Goal: Transaction & Acquisition: Purchase product/service

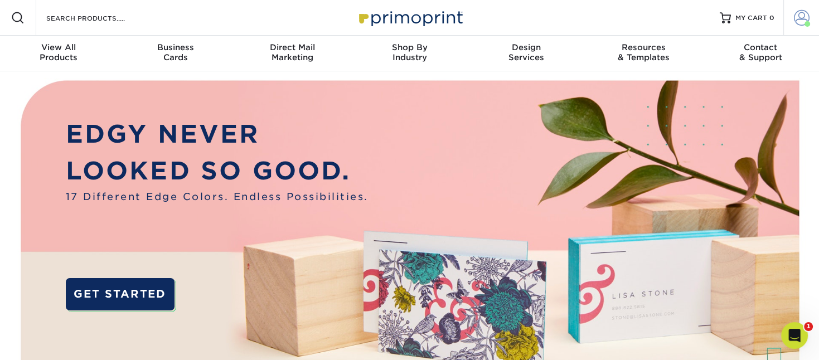
click at [808, 12] on span at bounding box center [802, 18] width 16 height 16
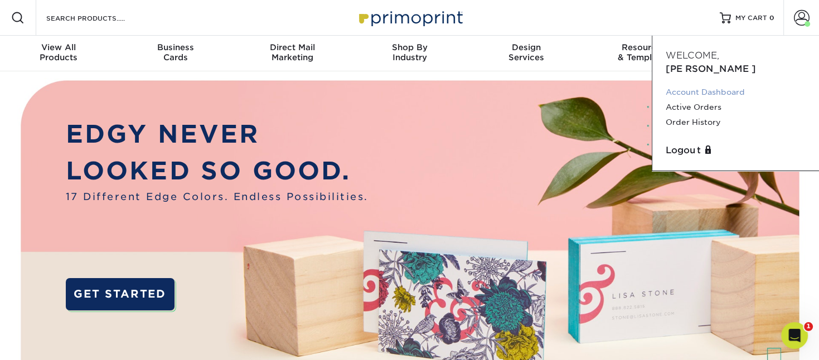
click at [728, 85] on link "Account Dashboard" at bounding box center [736, 92] width 140 height 15
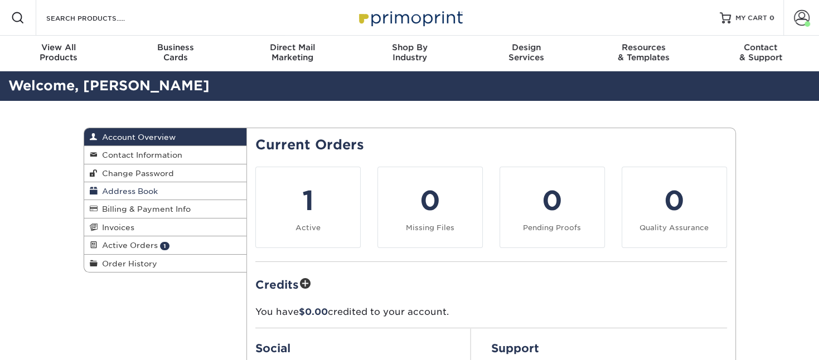
click at [149, 195] on span "Address Book" at bounding box center [128, 191] width 60 height 9
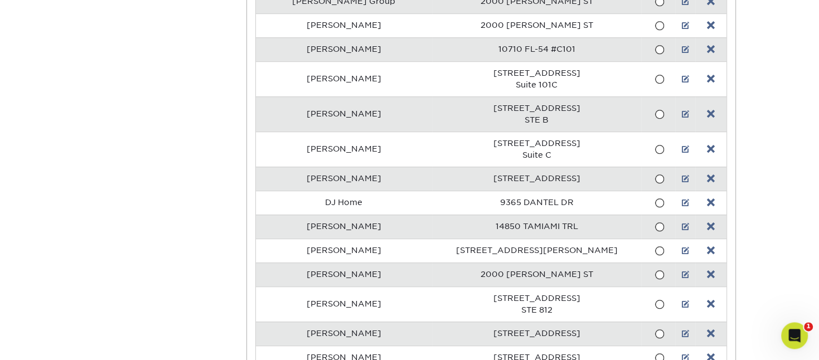
scroll to position [647, 0]
click at [707, 109] on link at bounding box center [711, 113] width 8 height 9
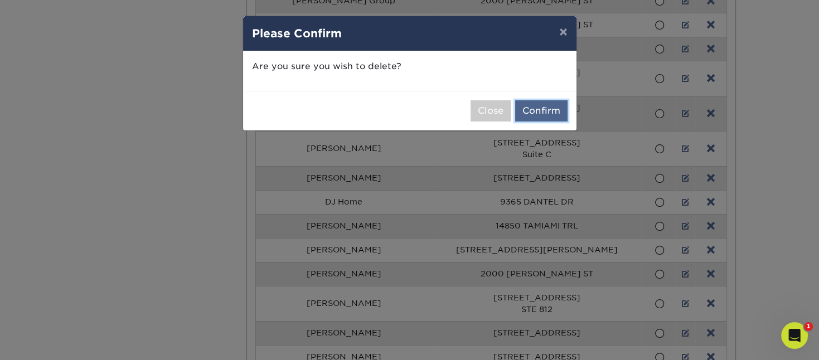
click at [543, 109] on button "Confirm" at bounding box center [541, 110] width 52 height 21
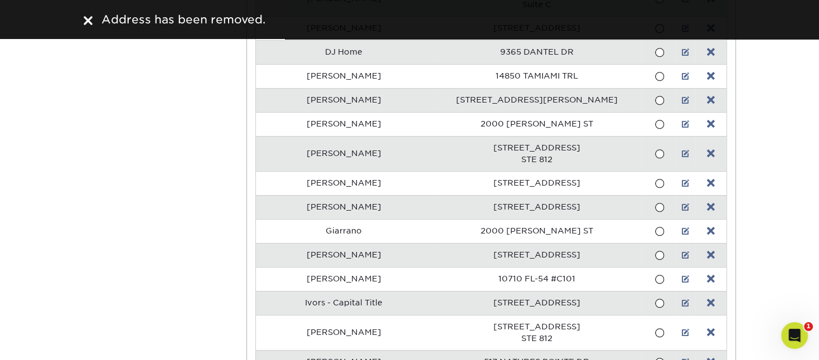
scroll to position [765, 0]
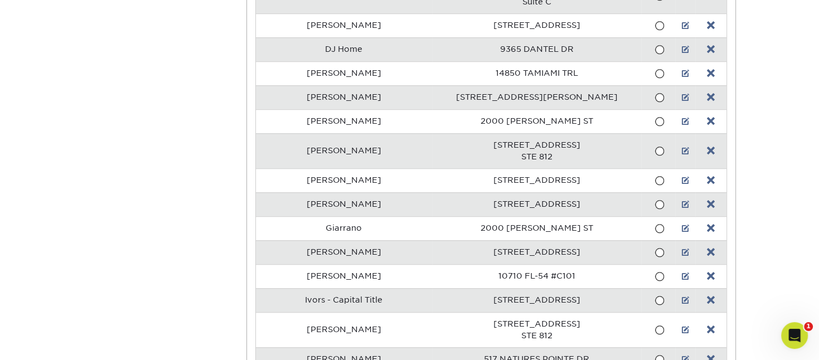
click at [654, 247] on span at bounding box center [658, 252] width 9 height 11
click at [0, 0] on input "radio" at bounding box center [0, 0] width 0 height 0
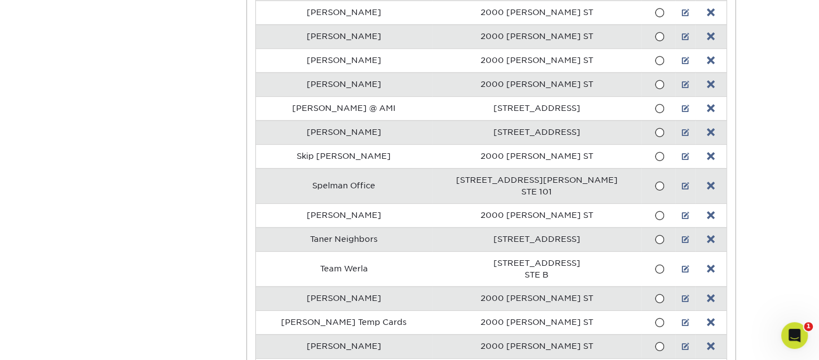
scroll to position [2972, 0]
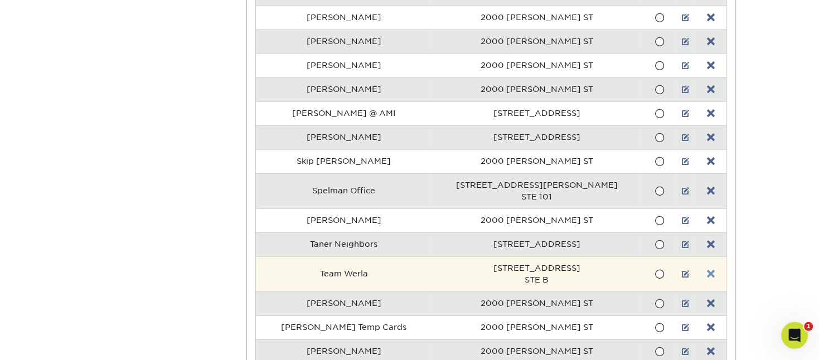
click at [707, 270] on link at bounding box center [711, 274] width 8 height 9
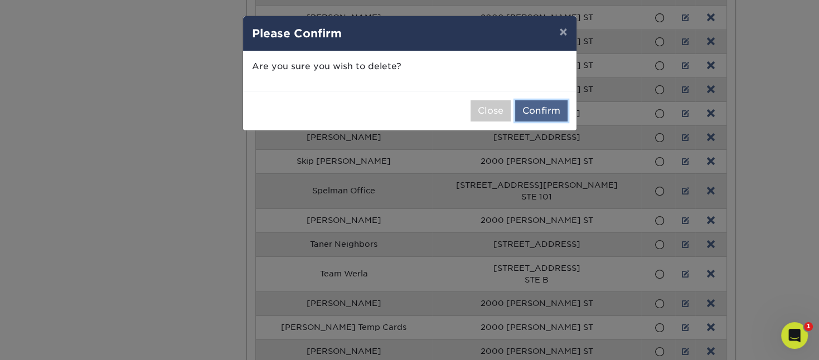
click at [529, 110] on button "Confirm" at bounding box center [541, 110] width 52 height 21
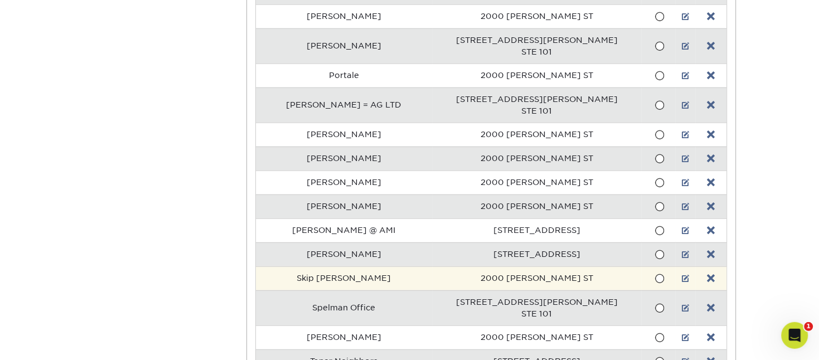
scroll to position [2854, 0]
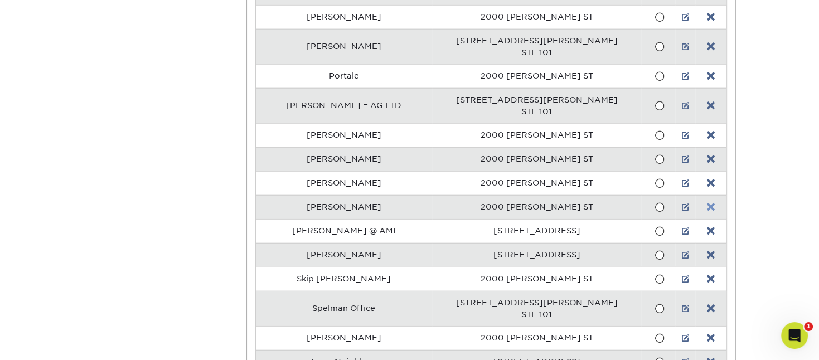
click at [707, 203] on link at bounding box center [711, 207] width 8 height 9
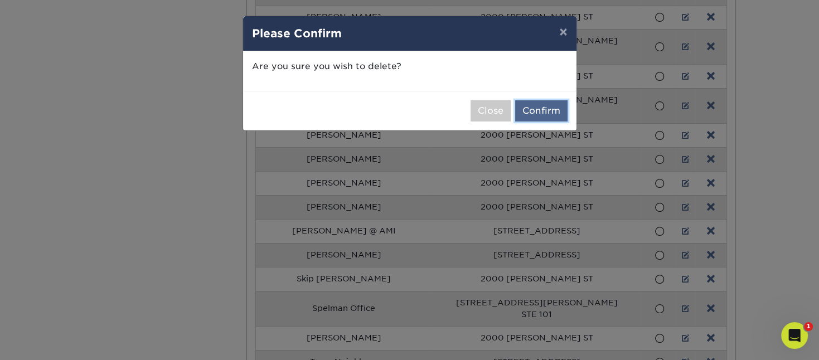
click at [543, 114] on button "Confirm" at bounding box center [541, 110] width 52 height 21
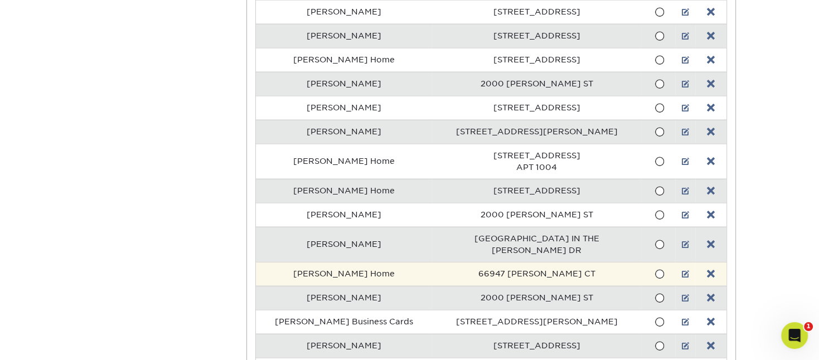
scroll to position [2443, 0]
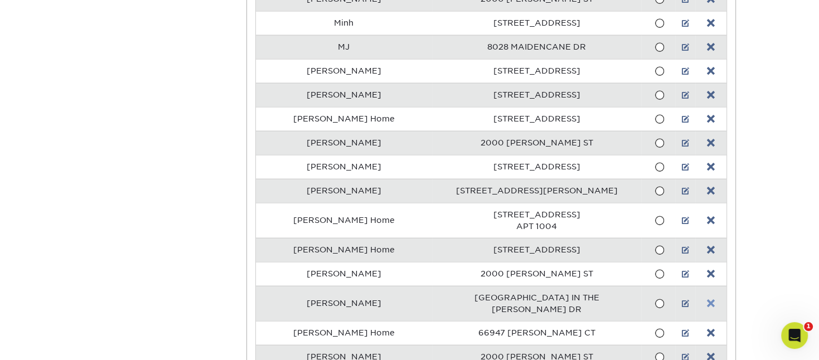
click at [707, 299] on link at bounding box center [711, 303] width 8 height 9
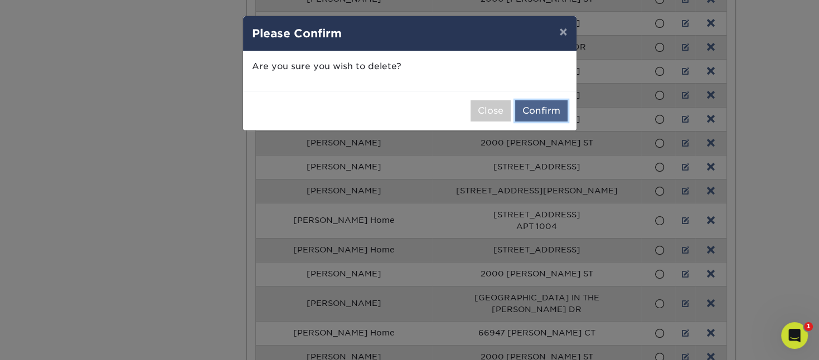
click at [539, 108] on button "Confirm" at bounding box center [541, 110] width 52 height 21
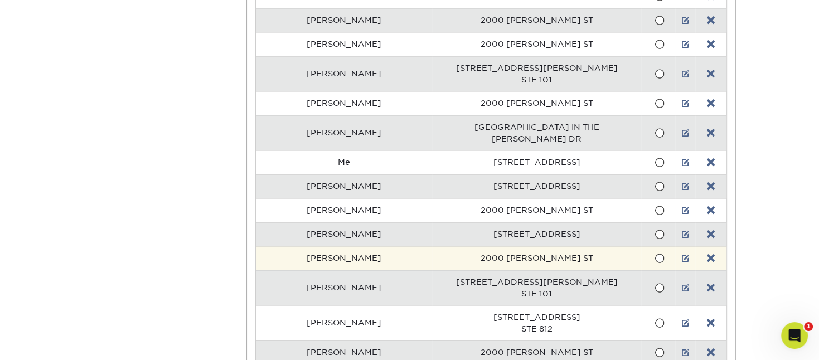
scroll to position [2031, 0]
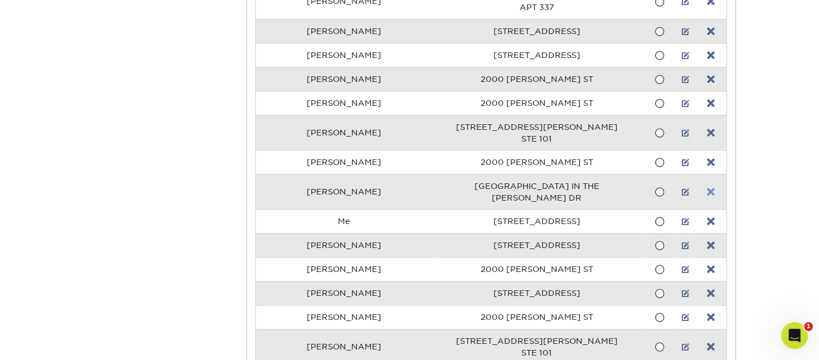
click at [707, 187] on link at bounding box center [711, 191] width 8 height 9
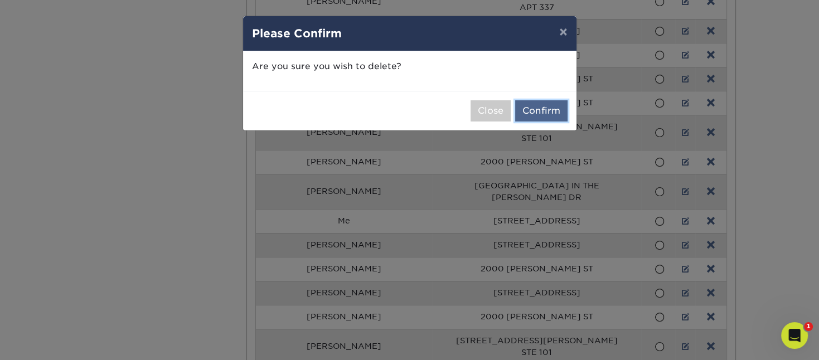
click at [546, 111] on button "Confirm" at bounding box center [541, 110] width 52 height 21
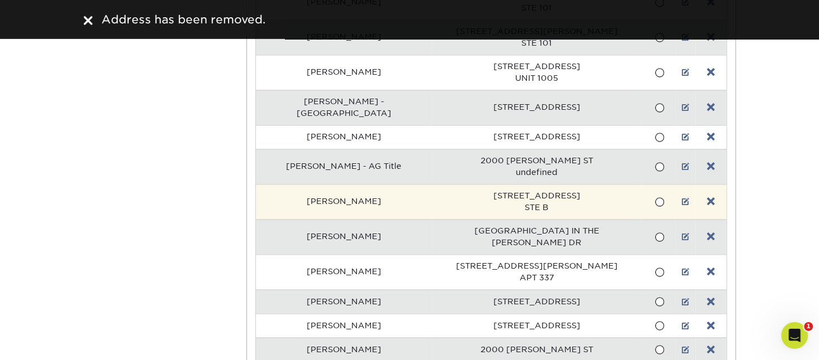
scroll to position [1736, 0]
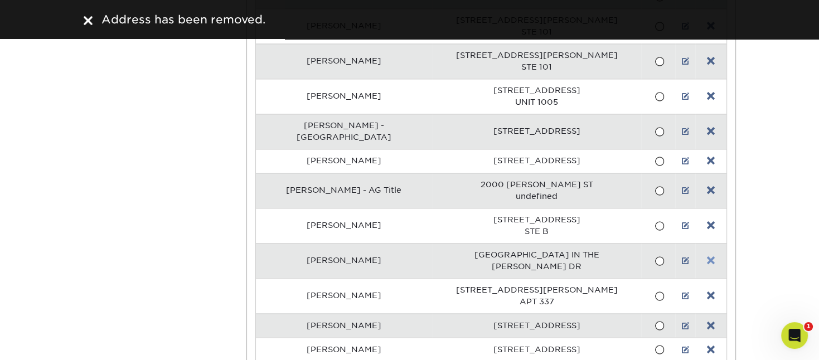
click at [707, 256] on link at bounding box center [711, 260] width 8 height 9
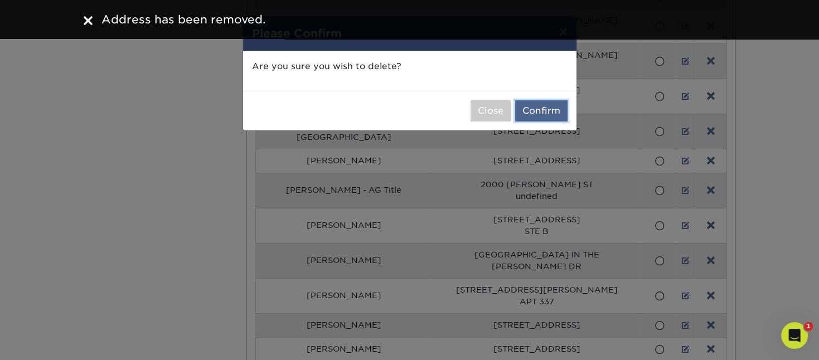
click at [545, 110] on button "Confirm" at bounding box center [541, 110] width 52 height 21
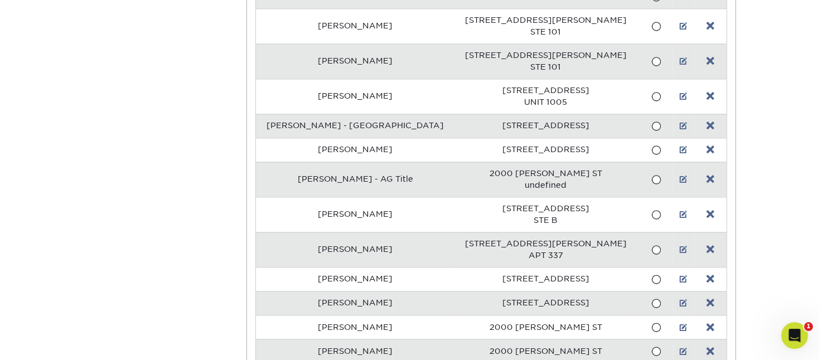
scroll to position [1677, 0]
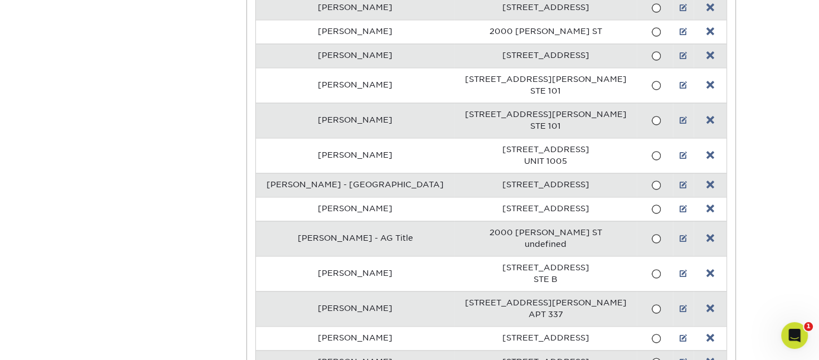
click at [710, 173] on td at bounding box center [709, 185] width 32 height 24
click at [706, 181] on link at bounding box center [710, 185] width 8 height 9
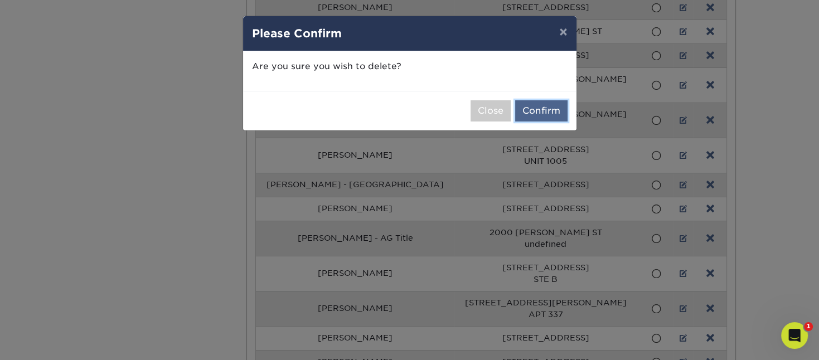
click at [533, 113] on button "Confirm" at bounding box center [541, 110] width 52 height 21
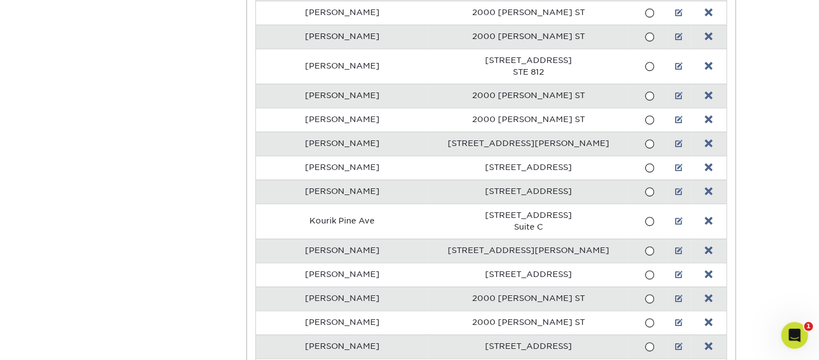
scroll to position [1324, 0]
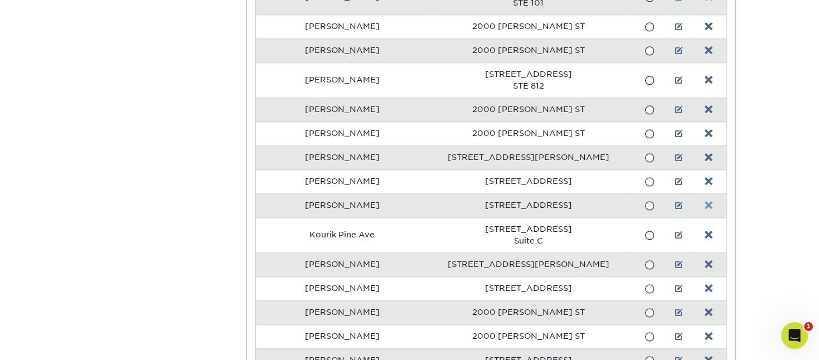
click at [707, 201] on link at bounding box center [709, 205] width 8 height 9
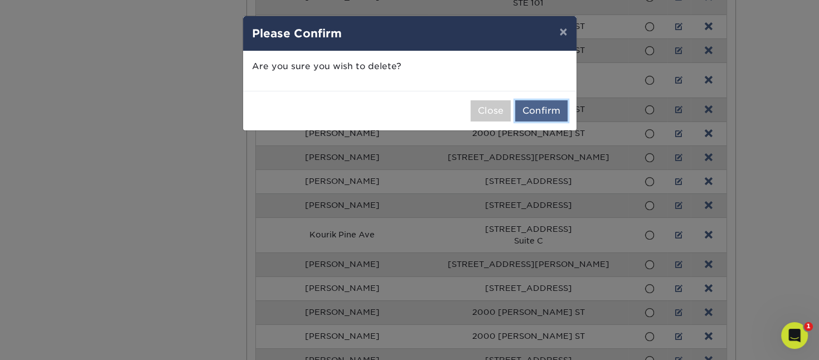
click at [547, 109] on button "Confirm" at bounding box center [541, 110] width 52 height 21
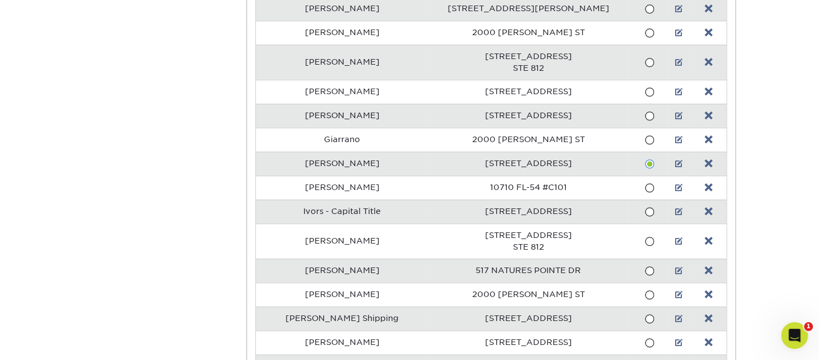
scroll to position [794, 0]
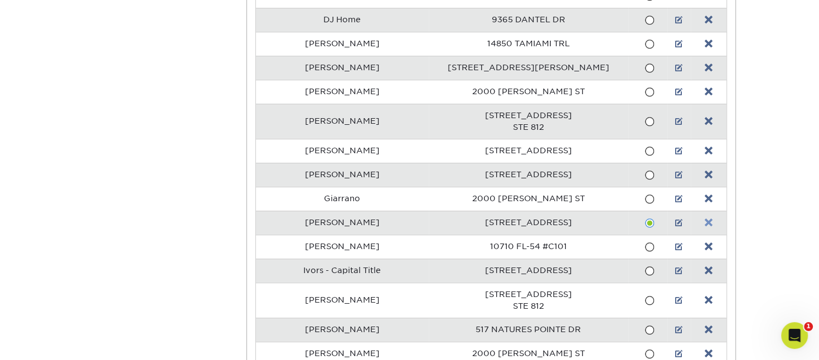
click at [707, 218] on link at bounding box center [709, 222] width 8 height 9
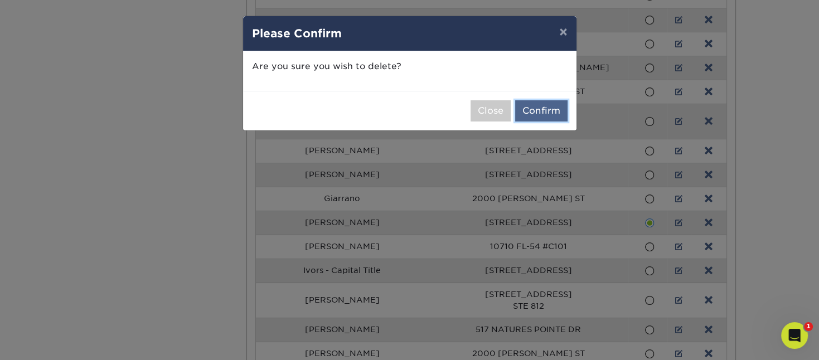
click at [545, 109] on button "Confirm" at bounding box center [541, 110] width 52 height 21
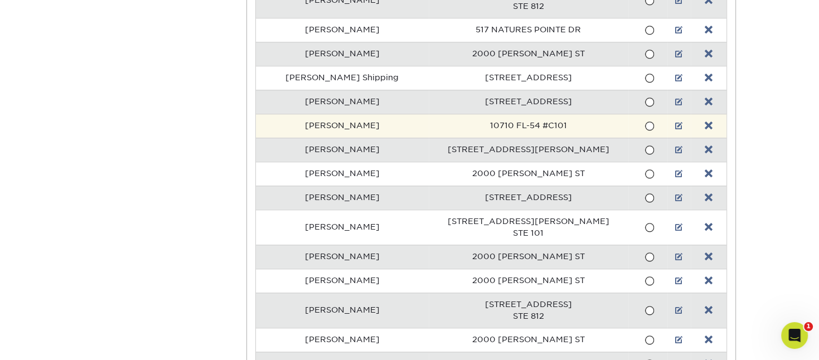
scroll to position [1030, 0]
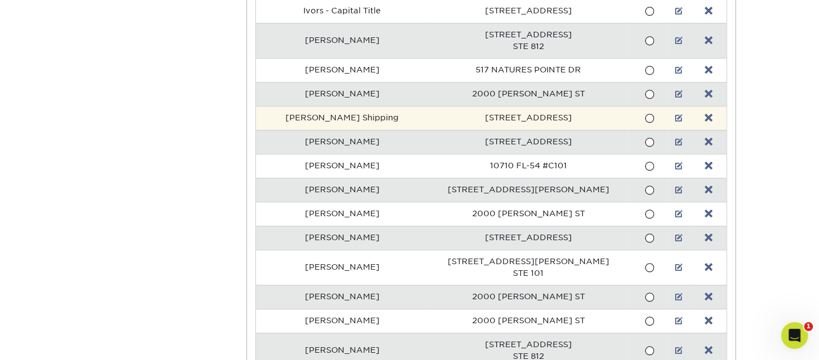
click at [644, 113] on span at bounding box center [648, 118] width 9 height 11
click at [0, 0] on input "radio" at bounding box center [0, 0] width 0 height 0
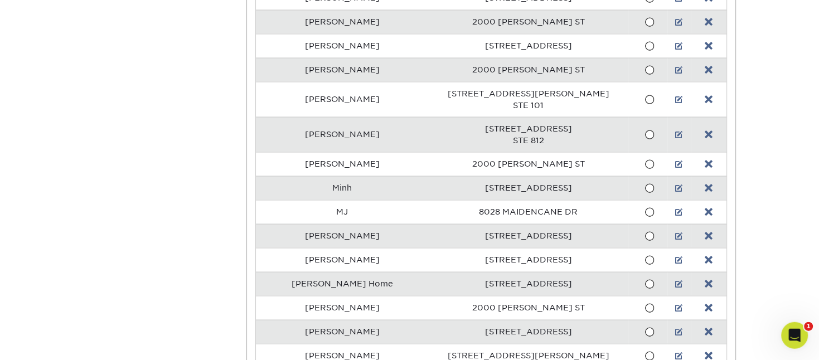
scroll to position [2148, 0]
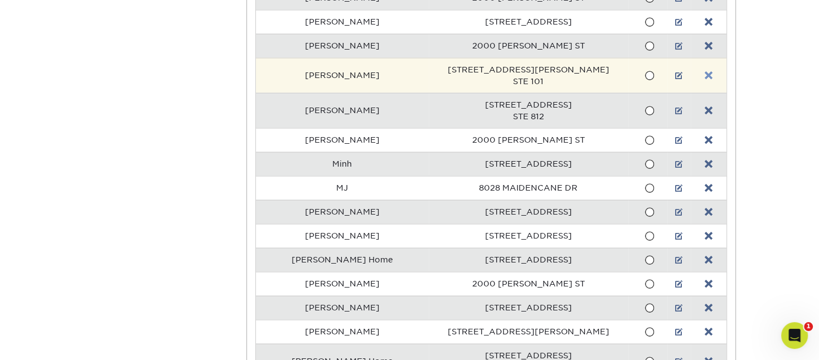
click at [706, 71] on link at bounding box center [709, 75] width 8 height 9
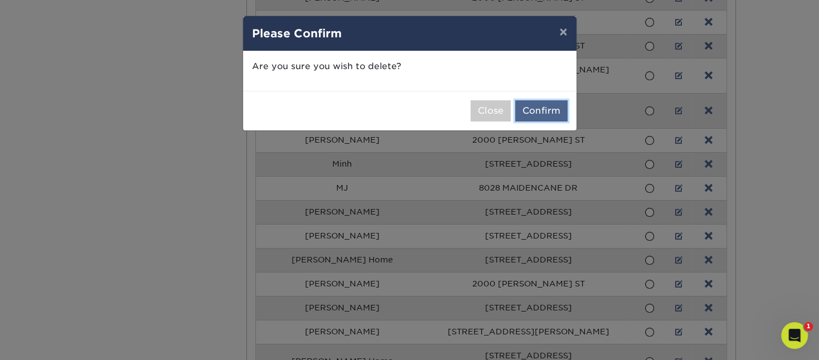
click at [545, 106] on button "Confirm" at bounding box center [541, 110] width 52 height 21
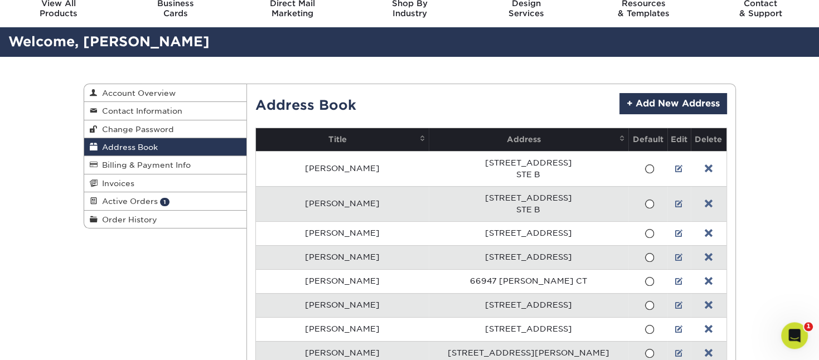
scroll to position [0, 0]
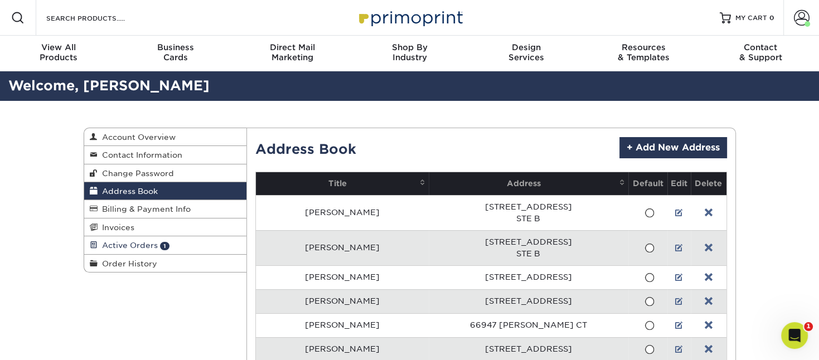
click at [142, 244] on span "Active Orders" at bounding box center [128, 245] width 60 height 9
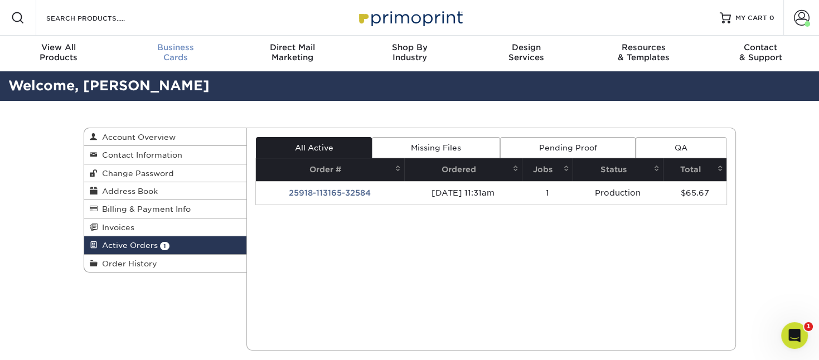
click at [172, 55] on div "Business Cards" at bounding box center [175, 52] width 117 height 20
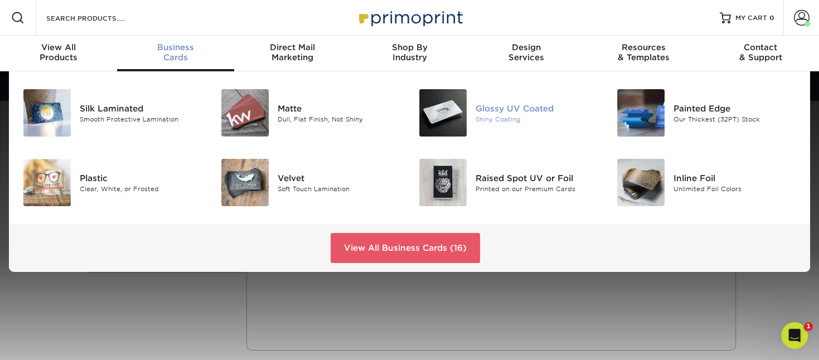
click at [461, 110] on img at bounding box center [442, 112] width 47 height 47
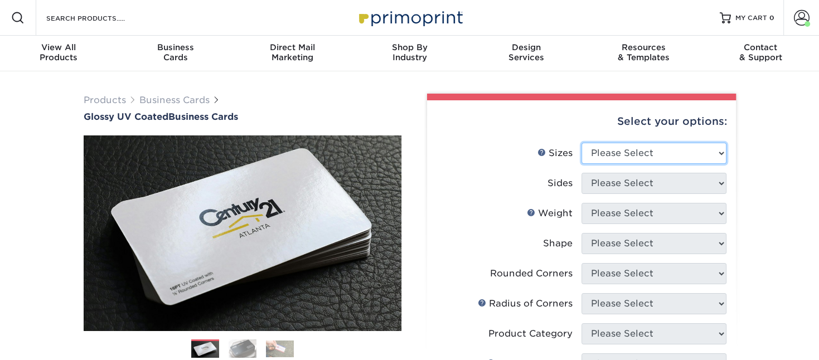
click at [581, 143] on select "Please Select 1.5" x 3.5" - Mini 1.75" x 3.5" - Mini 2" x 2" - Square 2" x 3" -…" at bounding box center [653, 153] width 145 height 21
select select "2.00x3.50"
click option "2" x 3.5" - Standard" at bounding box center [0, 0] width 0 height 0
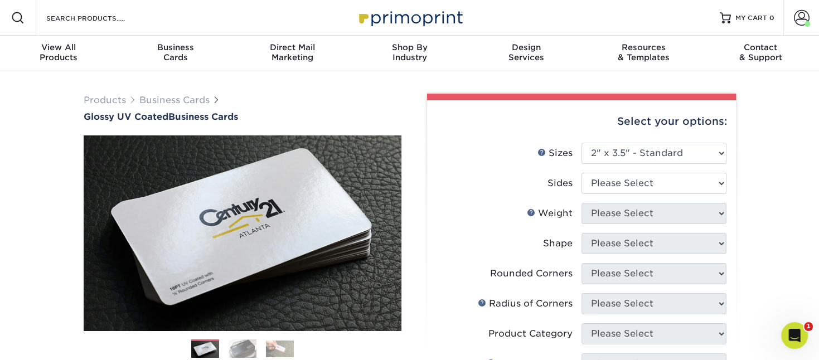
drag, startPoint x: 602, startPoint y: 167, endPoint x: 605, endPoint y: 178, distance: 11.0
click at [602, 167] on li "Sizes Help Sizes Please Select 1.5" x 3.5" - Mini 1.75" x 3.5" - Mini 2" x 2" -…" at bounding box center [581, 158] width 290 height 30
click at [581, 173] on select "Please Select Print Both Sides Print Front Only" at bounding box center [653, 183] width 145 height 21
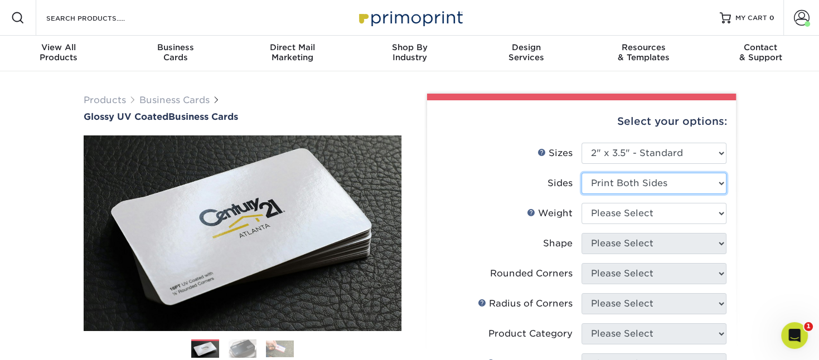
click at [581, 173] on select "Please Select Print Both Sides Print Front Only" at bounding box center [653, 183] width 145 height 21
select select "32d3c223-f82c-492b-b915-ba065a00862f"
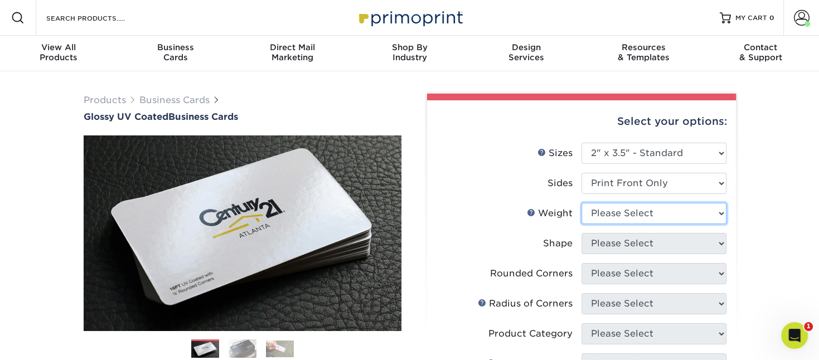
click at [581, 203] on select "Please Select 16PT 14PT" at bounding box center [653, 213] width 145 height 21
select select "16PT"
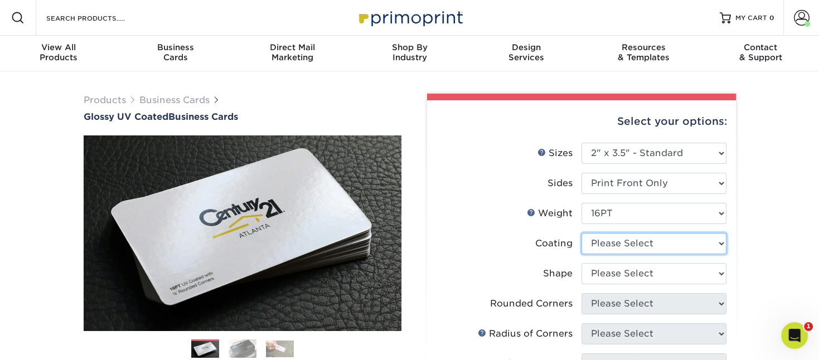
click at [581, 233] on select at bounding box center [653, 243] width 145 height 21
select select "1e8116af-acfc-44b1-83dc-8181aa338834"
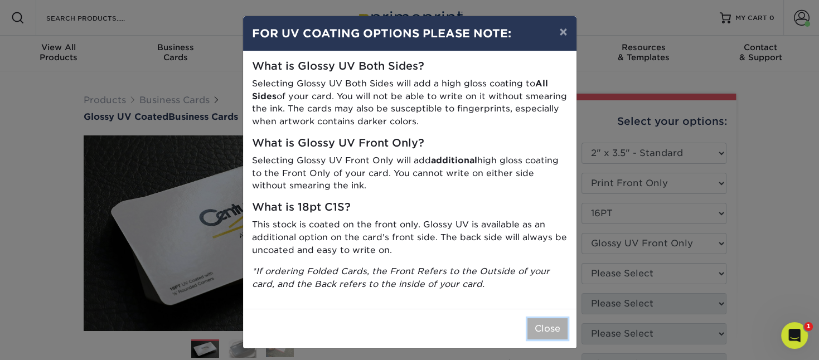
click at [540, 327] on button "Close" at bounding box center [547, 328] width 40 height 21
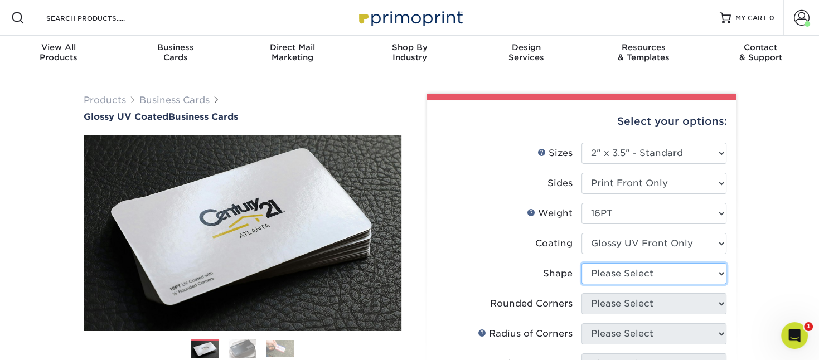
click at [581, 263] on select "Please Select Standard" at bounding box center [653, 273] width 145 height 21
select select "standard"
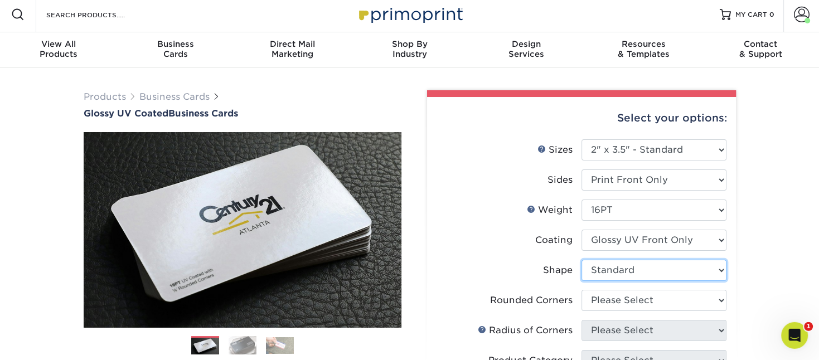
scroll to position [118, 0]
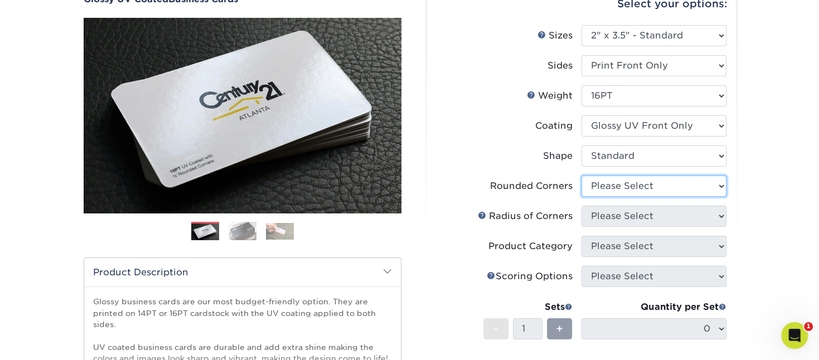
select select "0"
click option "No" at bounding box center [0, 0] width 0 height 0
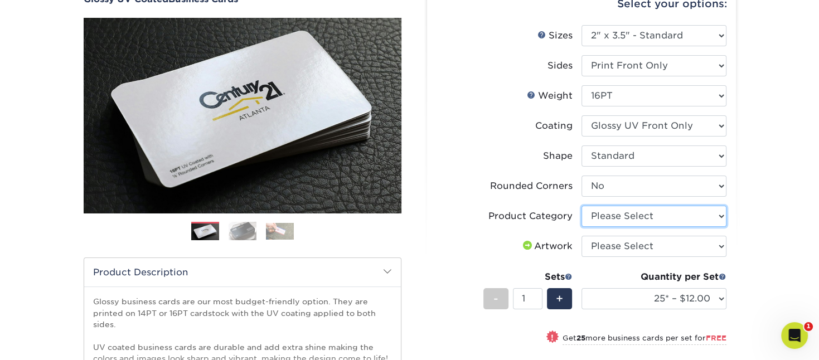
click at [581, 206] on select "Please Select Business Cards" at bounding box center [653, 216] width 145 height 21
select select "3b5148f1-0588-4f88-a218-97bcfdce65c1"
click option "Business Cards" at bounding box center [0, 0] width 0 height 0
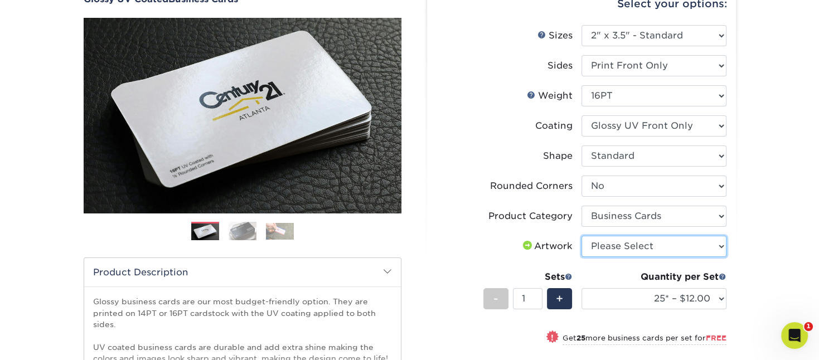
click at [581, 236] on select "Please Select I will upload files I need a design - $100" at bounding box center [653, 246] width 145 height 21
select select "upload"
click option "I will upload files" at bounding box center [0, 0] width 0 height 0
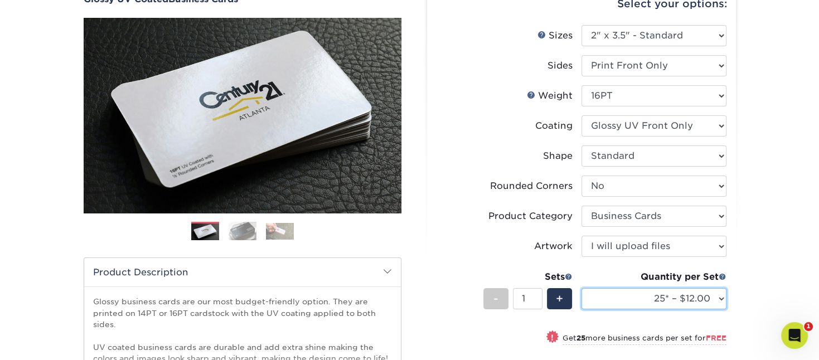
click at [581, 288] on select "25* – $12.00 50* – $12.00 100* – $12.00 250* – $21.00 500 – $42.00 1000 – $53.0…" at bounding box center [653, 298] width 145 height 21
select select "500 – $42.00"
click option "500 – $42.00" at bounding box center [0, 0] width 0 height 0
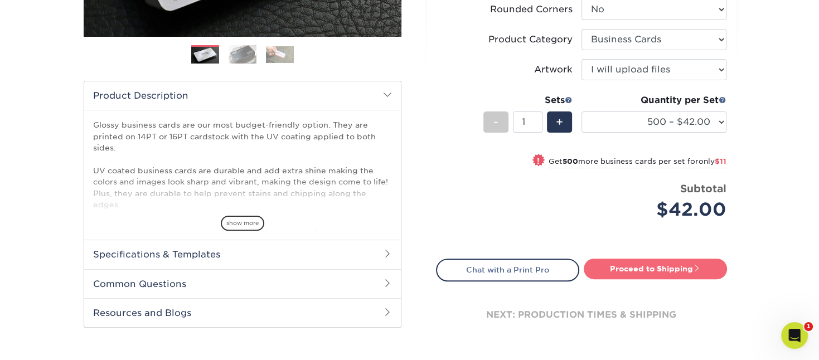
click at [677, 269] on link "Proceed to Shipping" at bounding box center [655, 269] width 143 height 20
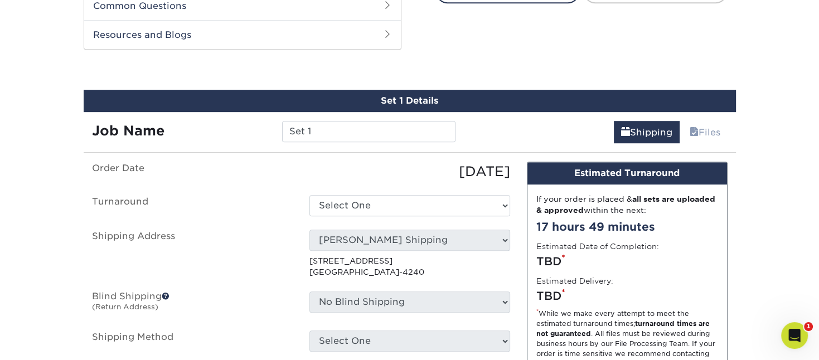
scroll to position [582, 0]
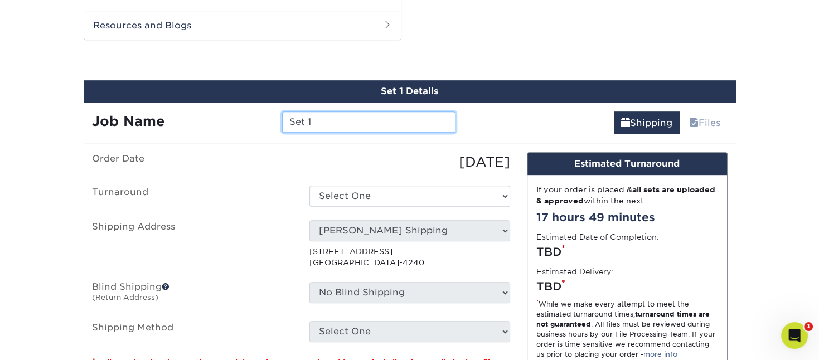
click at [342, 120] on input "Set 1" at bounding box center [368, 121] width 173 height 21
drag, startPoint x: 341, startPoint y: 122, endPoint x: 215, endPoint y: 126, distance: 126.6
click at [282, 130] on input "Set 1" at bounding box center [368, 121] width 173 height 21
type input "T"
type input "[PERSON_NAME] 2025"
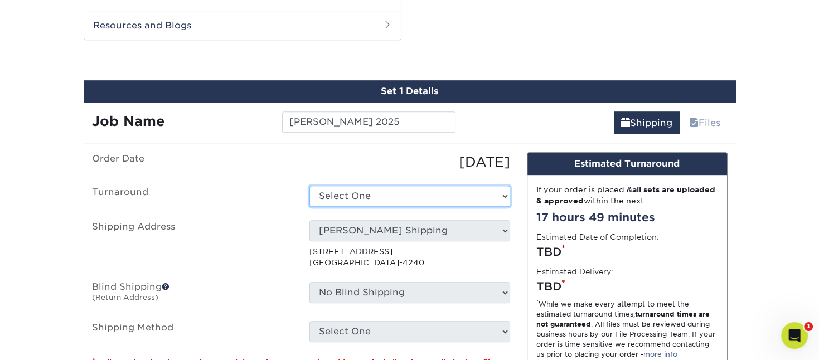
click at [309, 186] on select "Select One 2-4 Business Days 2 Day Next Business Day" at bounding box center [409, 196] width 201 height 21
select select "18ed6976-6038-487a-8890-467225f4031a"
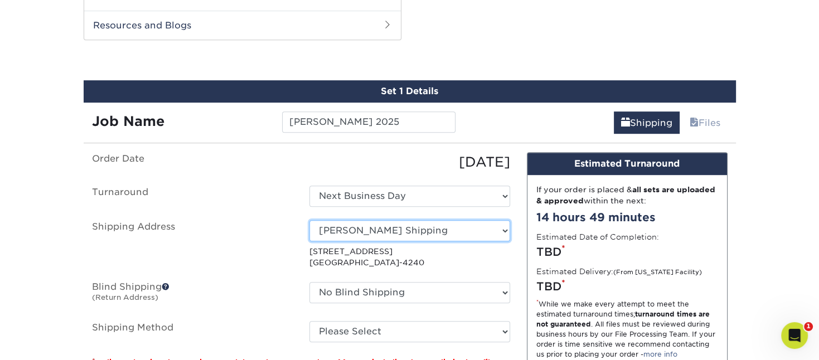
click at [309, 220] on select "Select One Lesley Melahn Alyssa Wooley Smith Ana Furtunato Andrew Daniels Andre…" at bounding box center [409, 230] width 201 height 21
select select "209759"
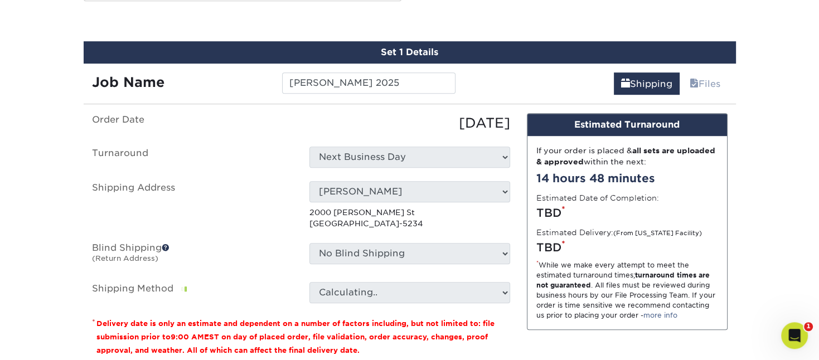
scroll to position [641, 0]
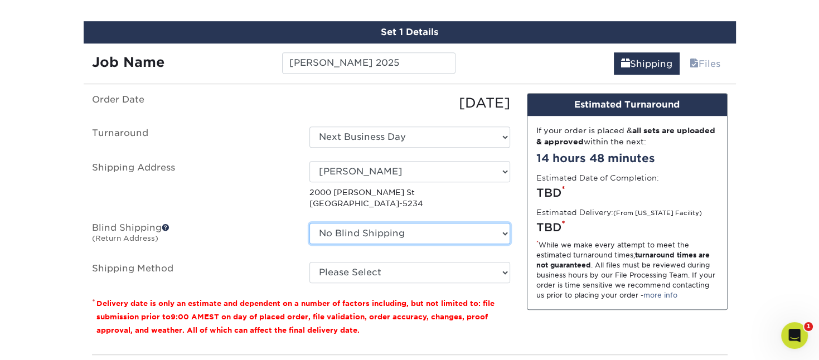
click at [309, 223] on select "No Blind Shipping Lesley Melahn Alyssa Wooley Smith Ana Furtunato Andrew Daniel…" at bounding box center [409, 233] width 201 height 21
select select "146394"
click option "Jessica Blind Shipping" at bounding box center [0, 0] width 0 height 0
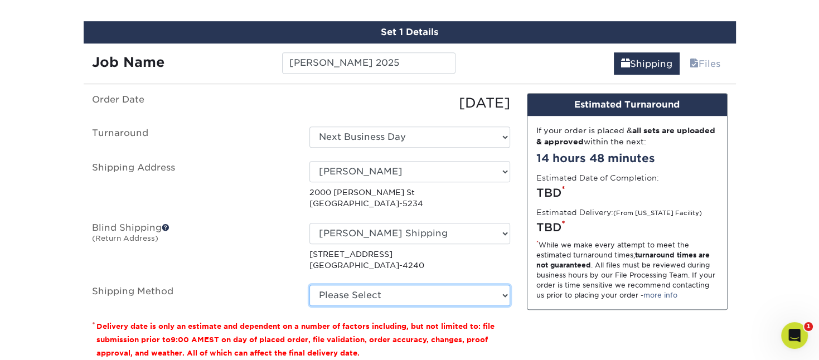
click at [309, 285] on select "Please Select Ground Shipping (+$8.96) 3 Day Shipping Service (+$15.34) 2 Day A…" at bounding box center [409, 295] width 201 height 21
select select "03"
click option "Ground Shipping (+$8.96)" at bounding box center [0, 0] width 0 height 0
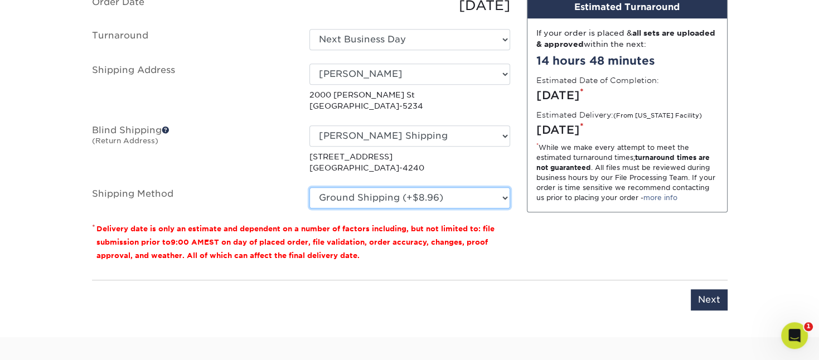
scroll to position [759, 0]
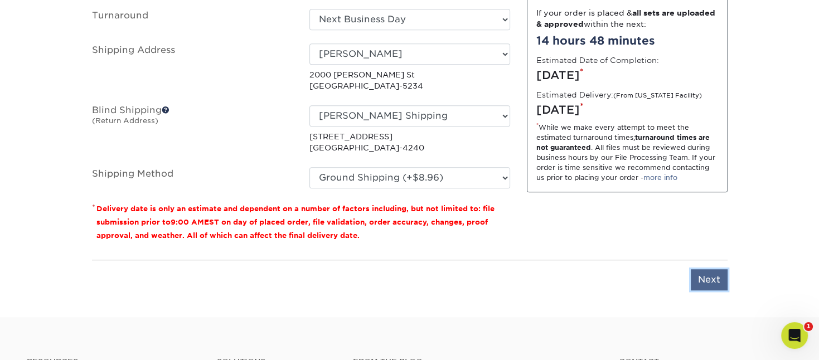
click at [701, 275] on input "Next" at bounding box center [709, 279] width 37 height 21
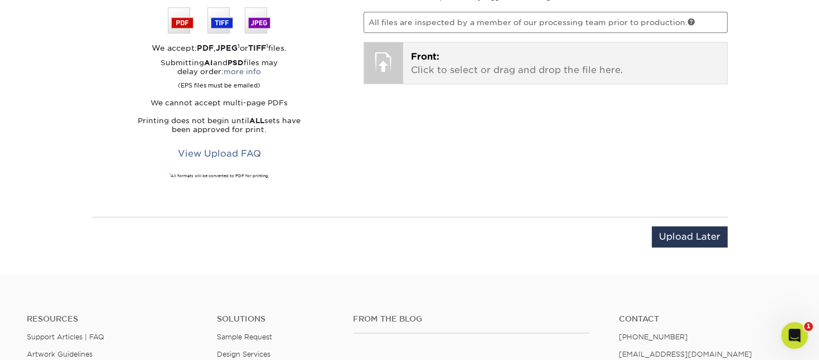
click at [546, 64] on p "Front: Click to select or drag and drop the file here." at bounding box center [565, 63] width 308 height 27
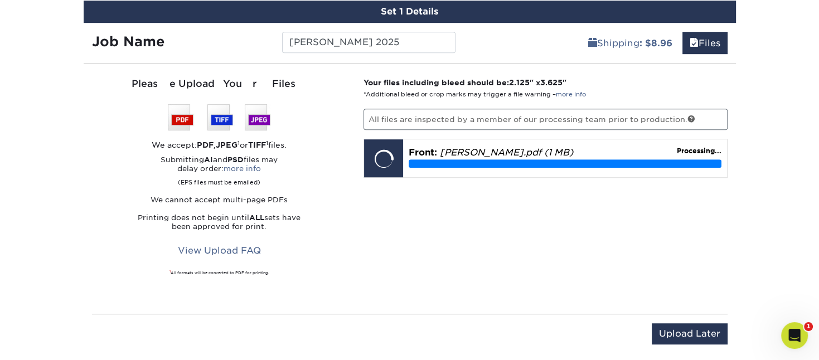
scroll to position [641, 0]
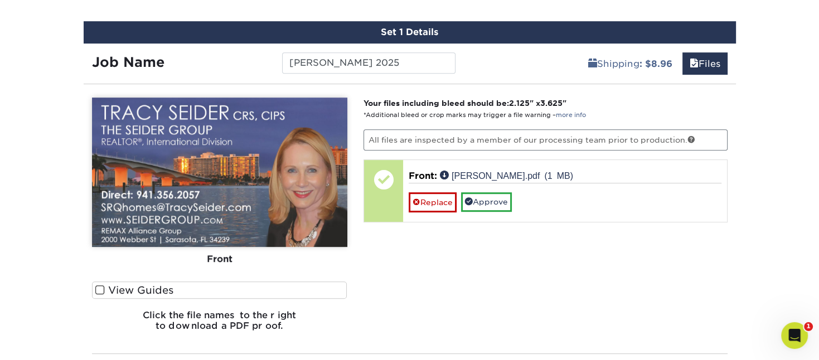
click at [270, 290] on label "View Guides" at bounding box center [219, 289] width 255 height 17
click at [0, 0] on input "View Guides" at bounding box center [0, 0] width 0 height 0
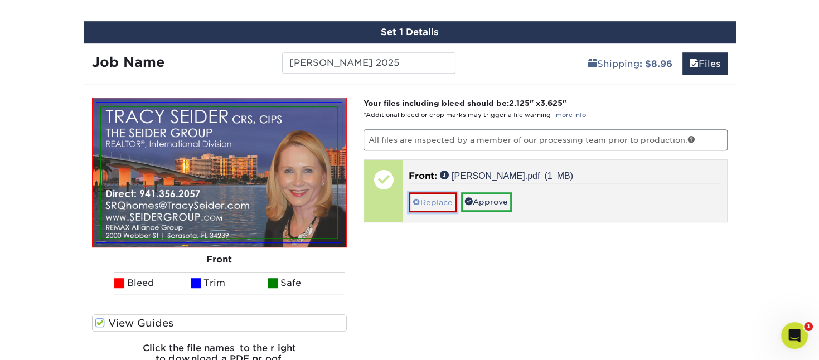
click at [444, 206] on link "Replace" at bounding box center [433, 202] width 48 height 20
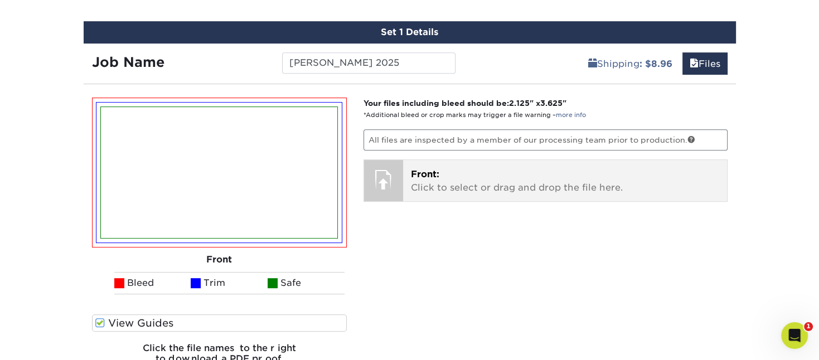
click at [457, 174] on p "Front: Click to select or drag and drop the file here." at bounding box center [565, 181] width 308 height 27
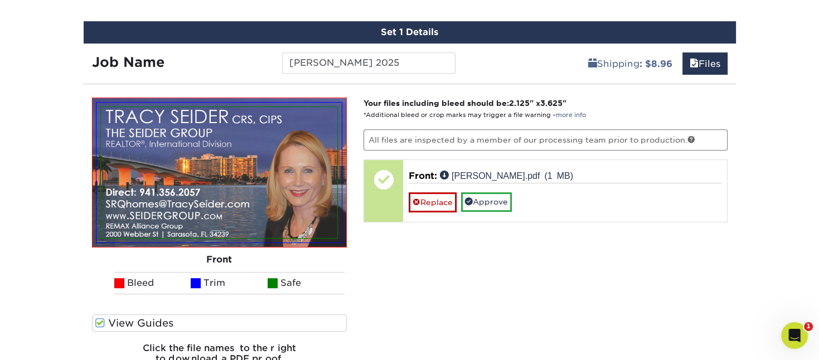
click at [208, 312] on div "Front Back Bleed Trim Safe" at bounding box center [219, 206] width 255 height 217
click at [203, 319] on label "View Guides" at bounding box center [219, 322] width 255 height 17
click at [0, 0] on input "View Guides" at bounding box center [0, 0] width 0 height 0
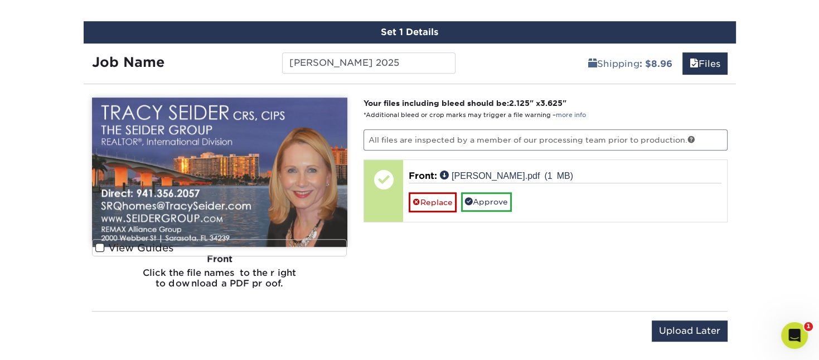
click at [169, 247] on label "View Guides" at bounding box center [219, 247] width 255 height 17
click at [0, 0] on input "View Guides" at bounding box center [0, 0] width 0 height 0
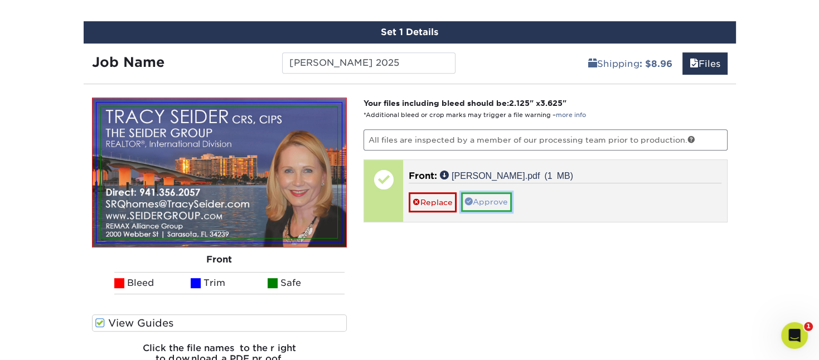
click at [498, 203] on link "Approve" at bounding box center [486, 201] width 51 height 19
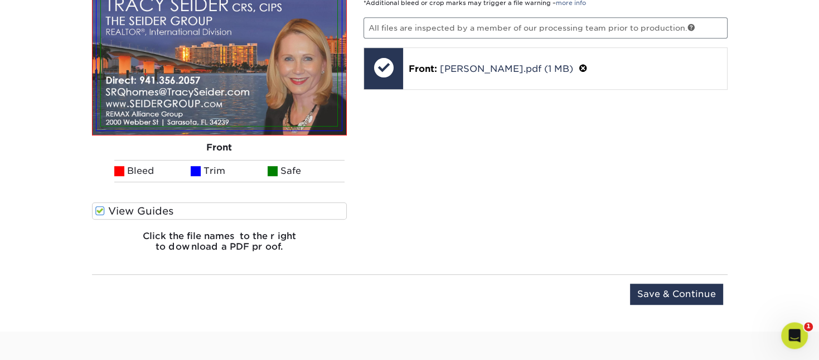
scroll to position [818, 0]
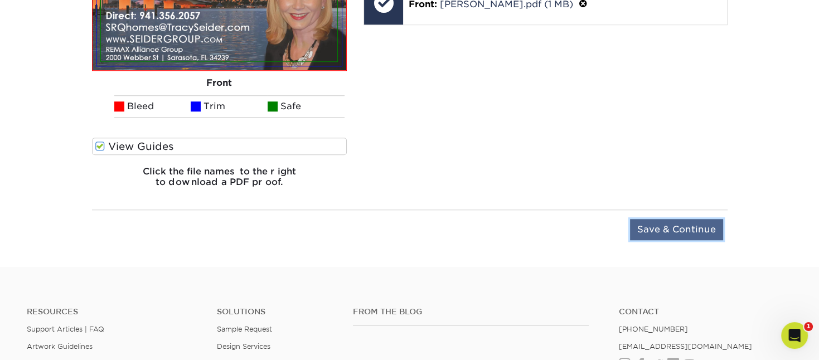
click at [663, 229] on input "Save & Continue" at bounding box center [676, 229] width 93 height 21
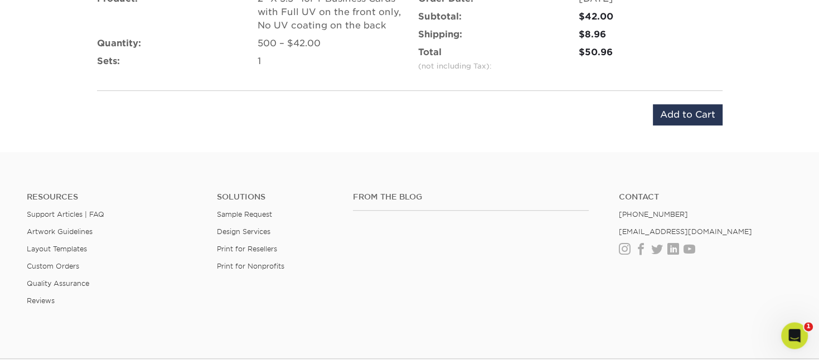
scroll to position [759, 0]
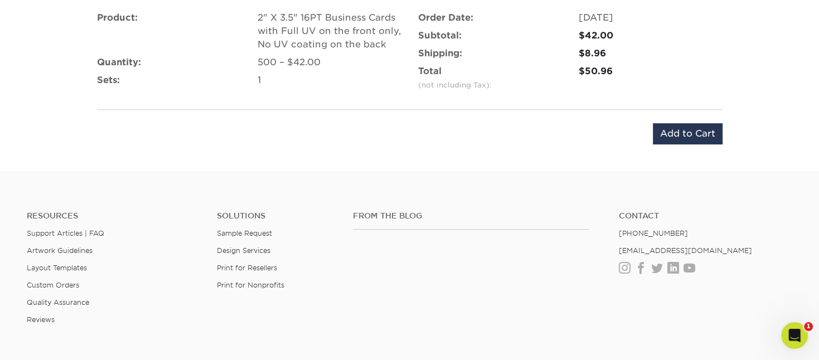
click at [700, 145] on div "Product: 2" X 3.5" 16PT Business Cards with Full UV on the front only, No UV co…" at bounding box center [410, 78] width 652 height 160
click at [697, 136] on input "Add to Cart" at bounding box center [688, 133] width 70 height 21
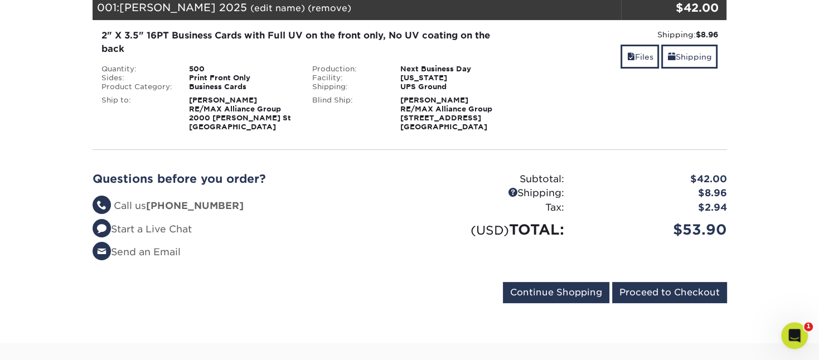
scroll to position [176, 0]
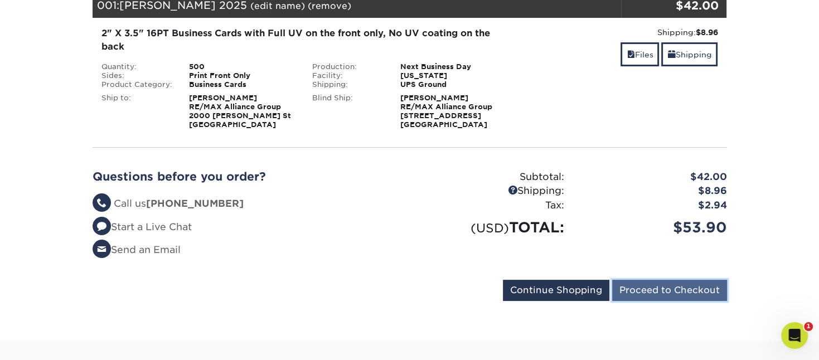
click at [692, 294] on input "Proceed to Checkout" at bounding box center [669, 290] width 115 height 21
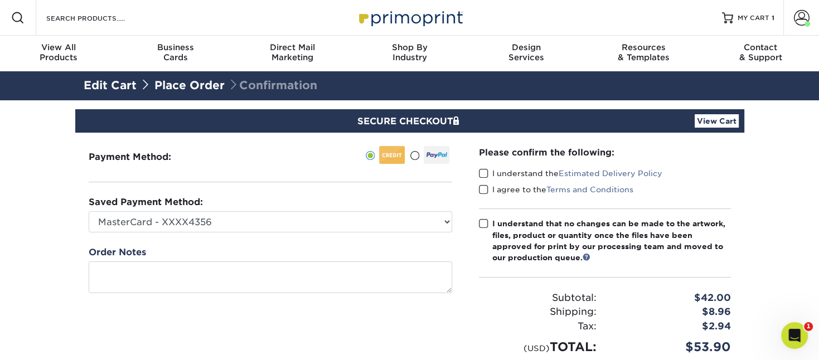
click at [484, 173] on span at bounding box center [483, 173] width 9 height 11
click at [0, 0] on input "I understand the Estimated Delivery Policy" at bounding box center [0, 0] width 0 height 0
click at [485, 188] on span at bounding box center [483, 189] width 9 height 11
click at [0, 0] on input "I agree to the Terms and Conditions" at bounding box center [0, 0] width 0 height 0
click at [485, 225] on span at bounding box center [483, 223] width 9 height 11
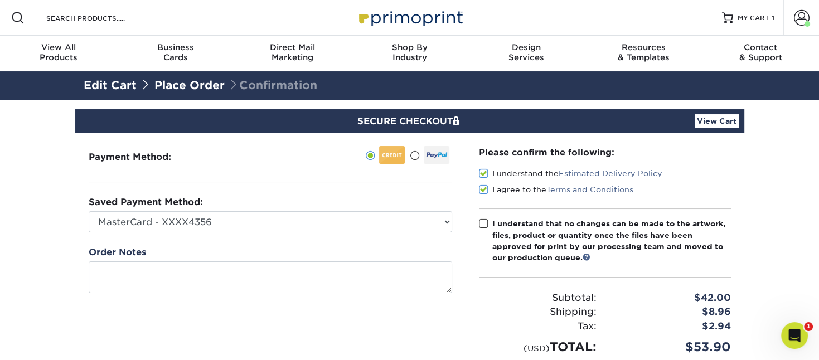
click at [0, 0] on input "I understand that no changes can be made to the artwork, files, product or quan…" at bounding box center [0, 0] width 0 height 0
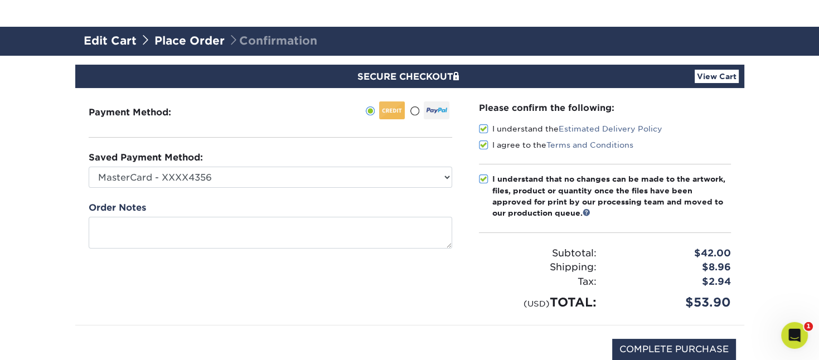
scroll to position [118, 0]
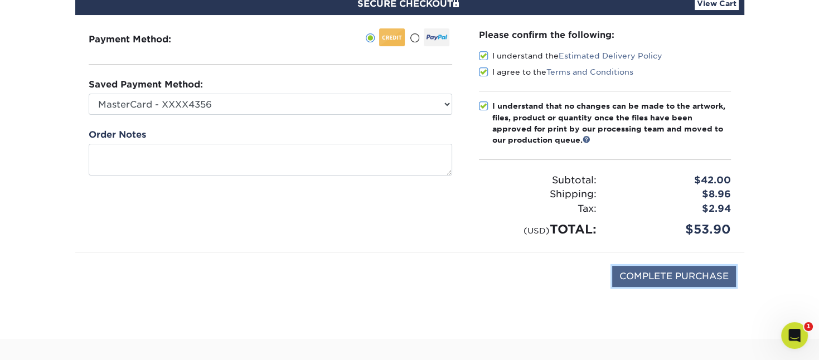
click at [706, 275] on input "COMPLETE PURCHASE" at bounding box center [674, 276] width 124 height 21
type input "PROCESSING, PLEASE WAIT..."
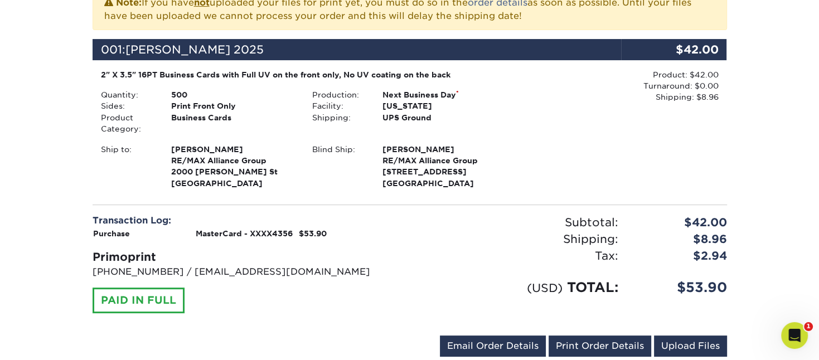
scroll to position [294, 0]
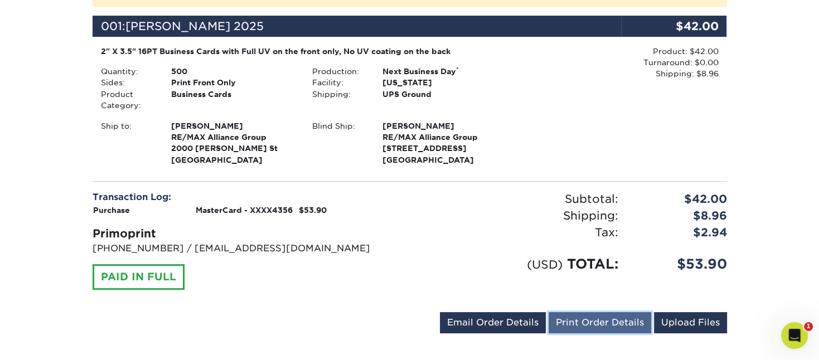
click at [605, 328] on link "Print Order Details" at bounding box center [599, 322] width 103 height 21
